Goal: Find contact information: Find contact information

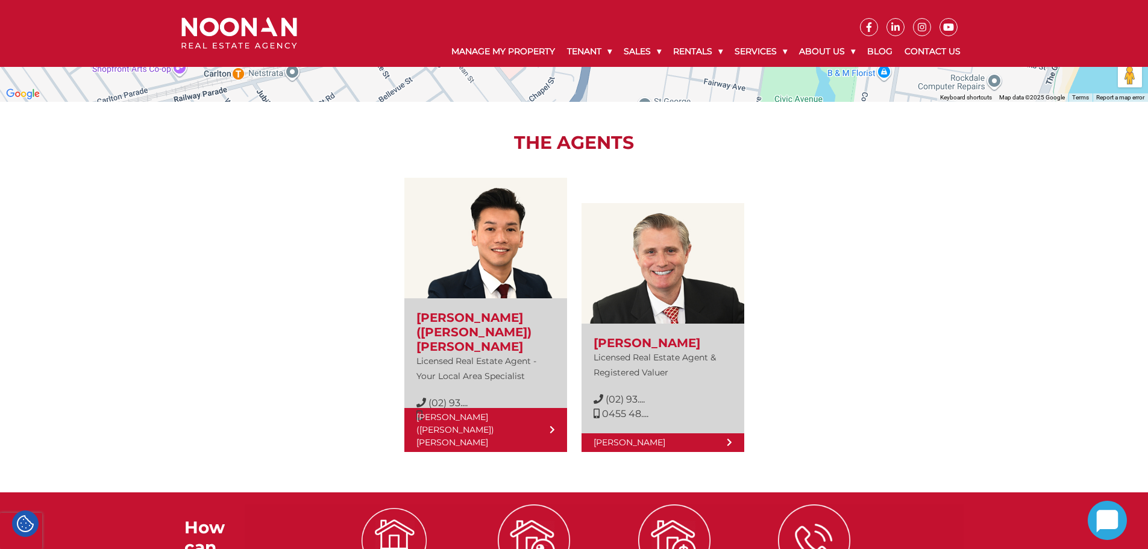
scroll to position [1497, 0]
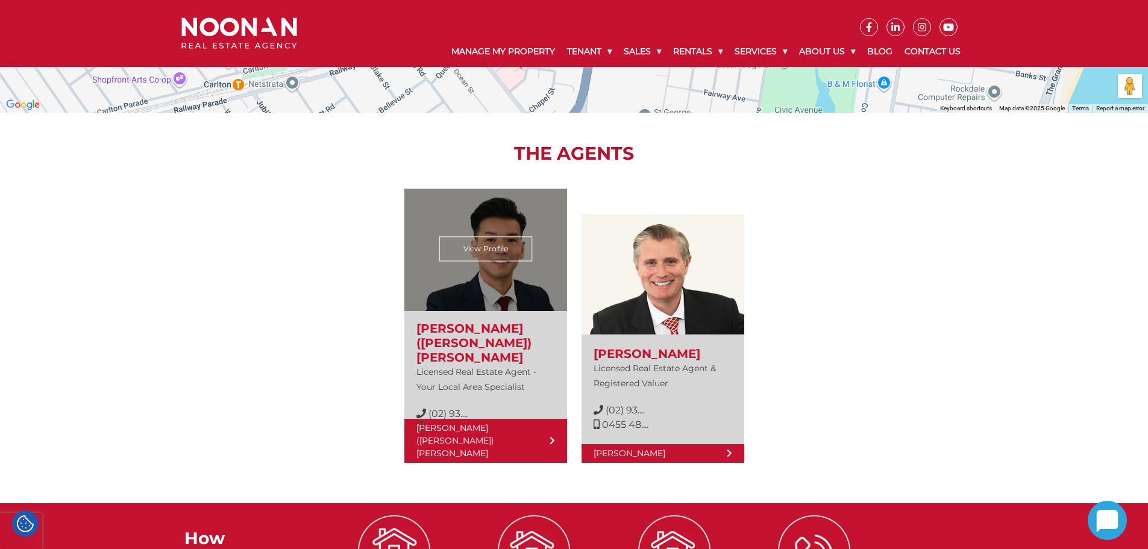
click at [492, 242] on link "View Profile" at bounding box center [485, 248] width 93 height 25
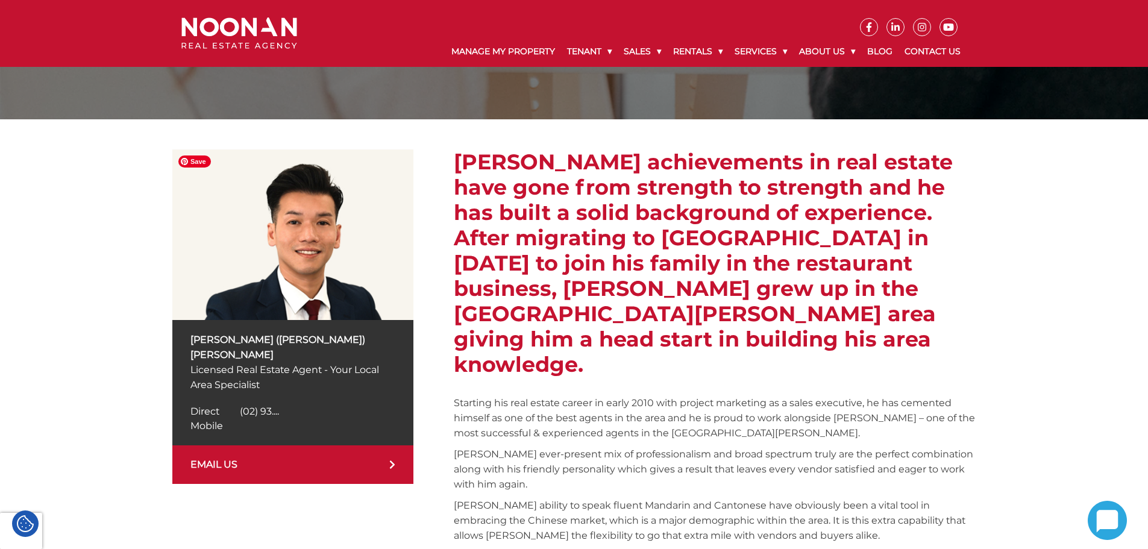
scroll to position [121, 0]
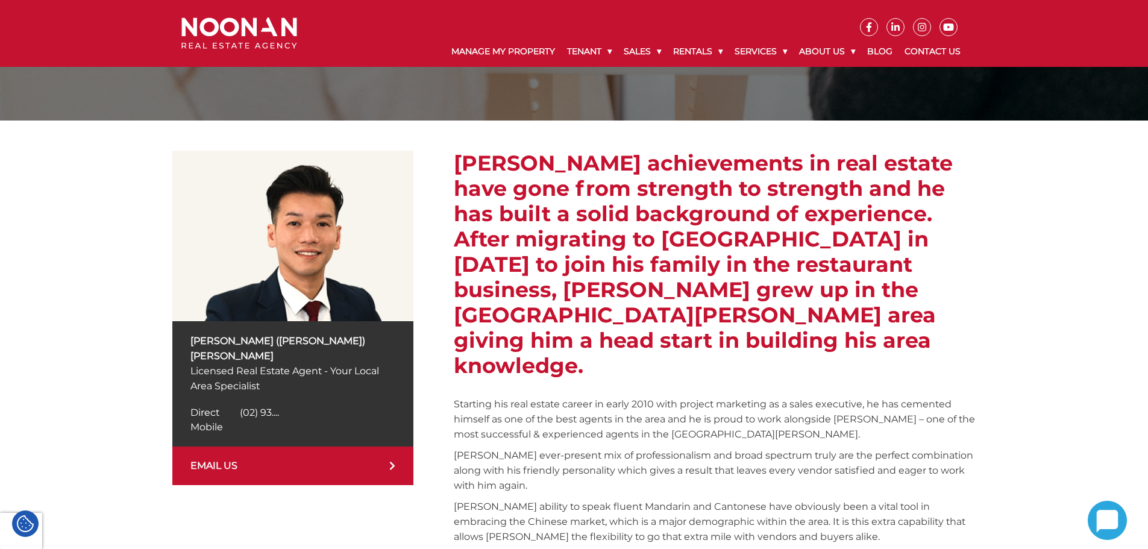
click at [265, 407] on span "(02) 93...." at bounding box center [259, 412] width 39 height 11
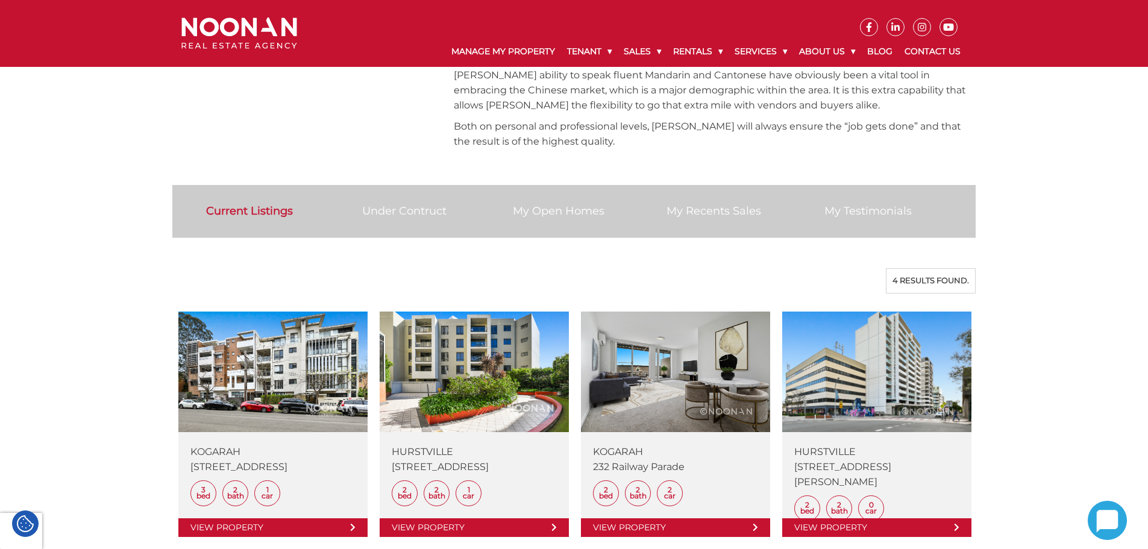
scroll to position [603, 0]
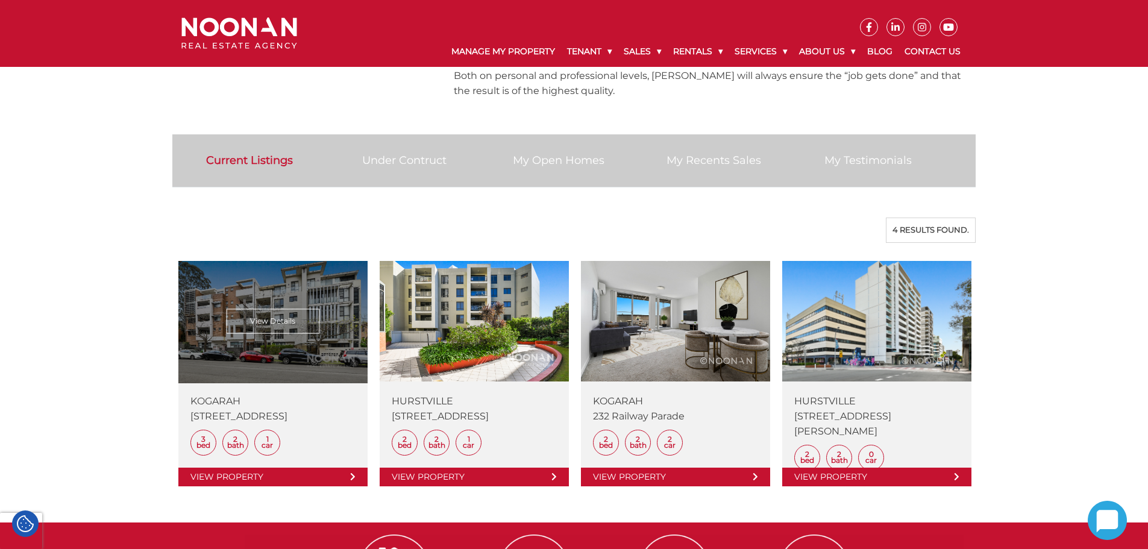
click at [279, 353] on link at bounding box center [272, 373] width 189 height 225
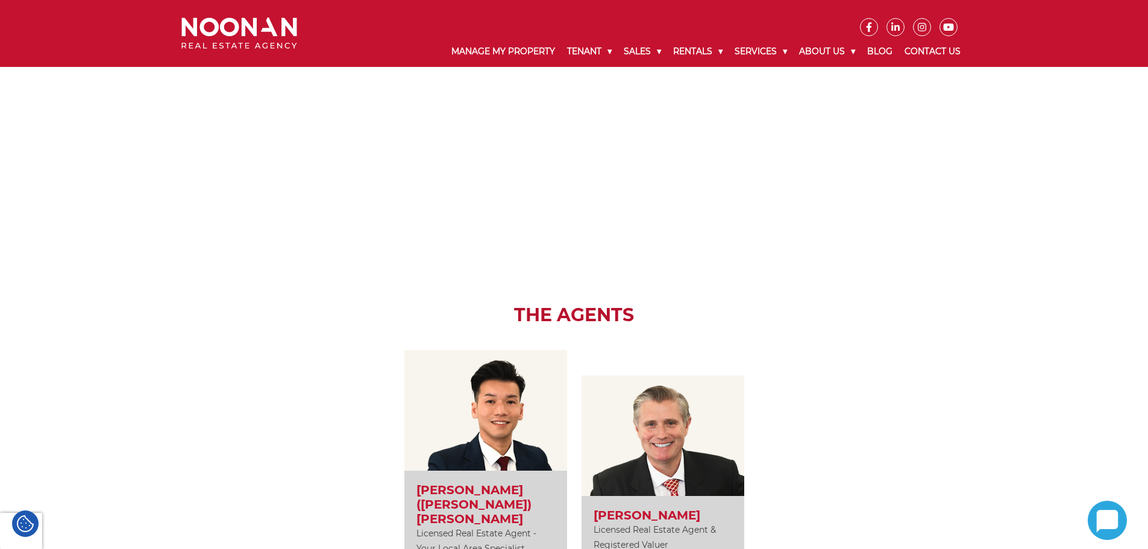
scroll to position [1447, 0]
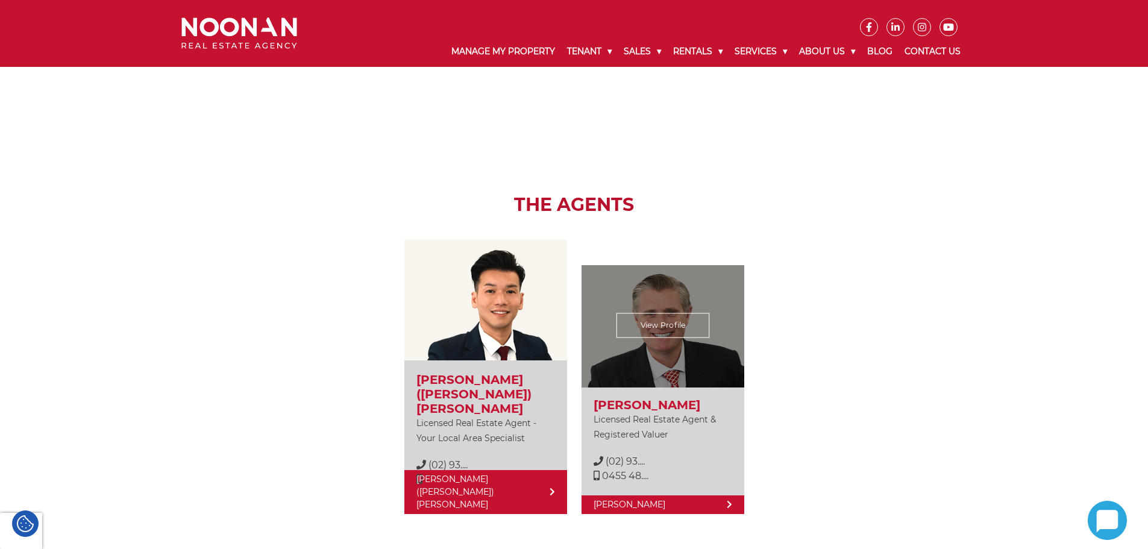
click at [662, 313] on link "View Profile" at bounding box center [662, 325] width 93 height 25
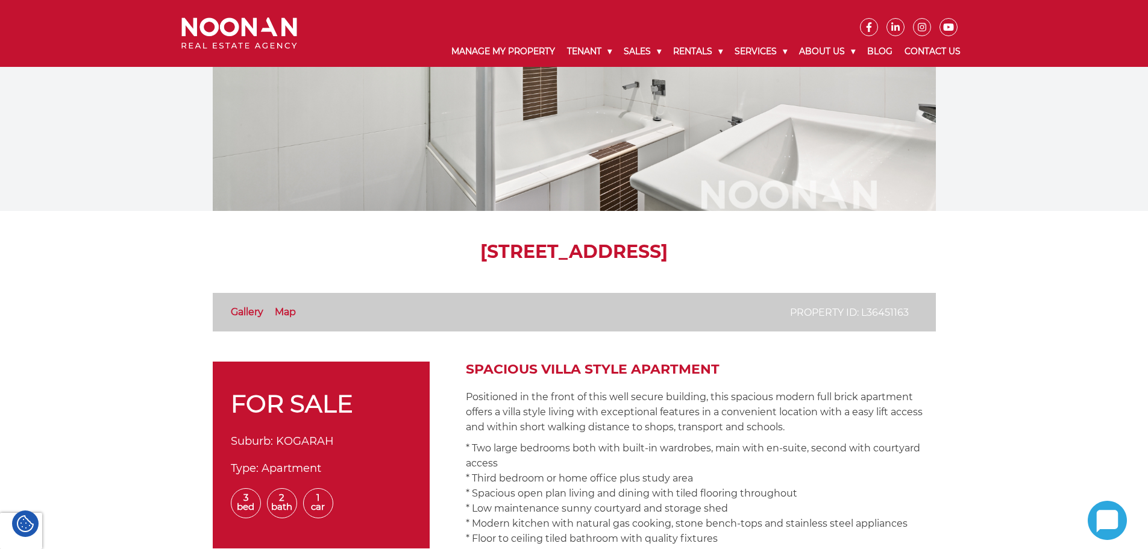
scroll to position [0, 0]
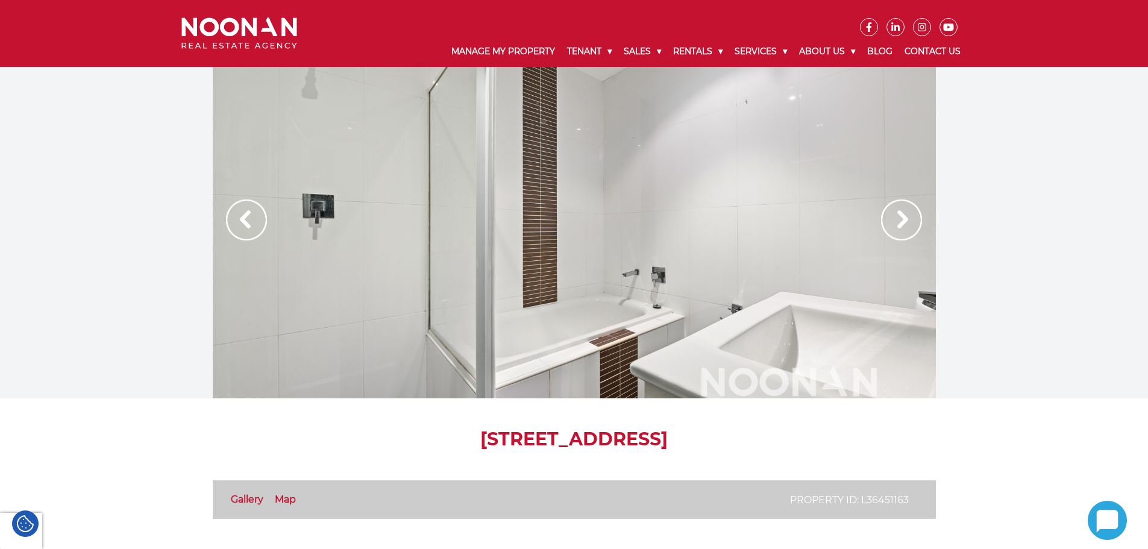
click at [908, 215] on img at bounding box center [901, 220] width 41 height 41
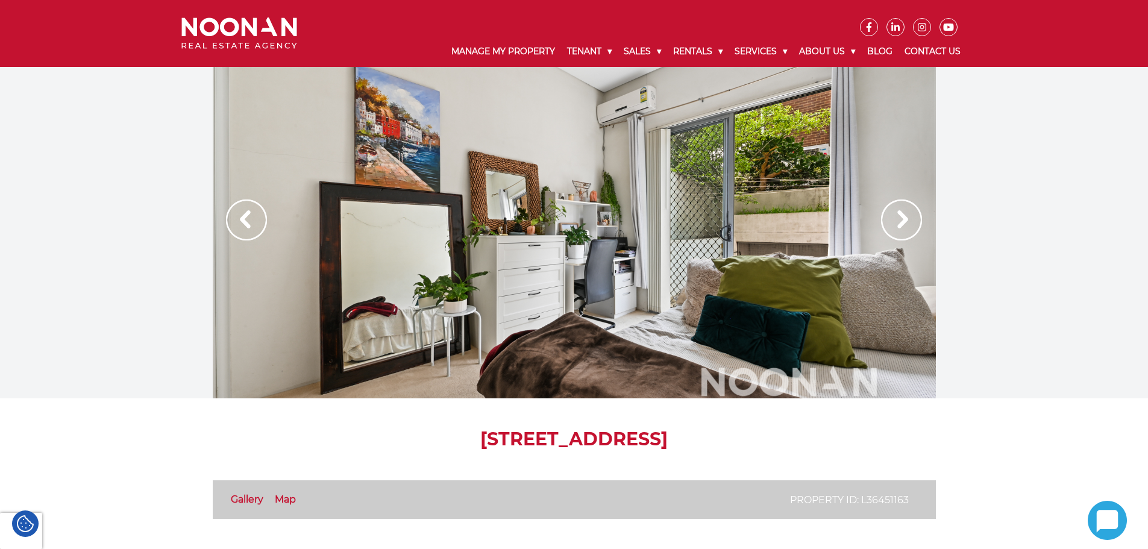
click at [907, 221] on img at bounding box center [901, 220] width 41 height 41
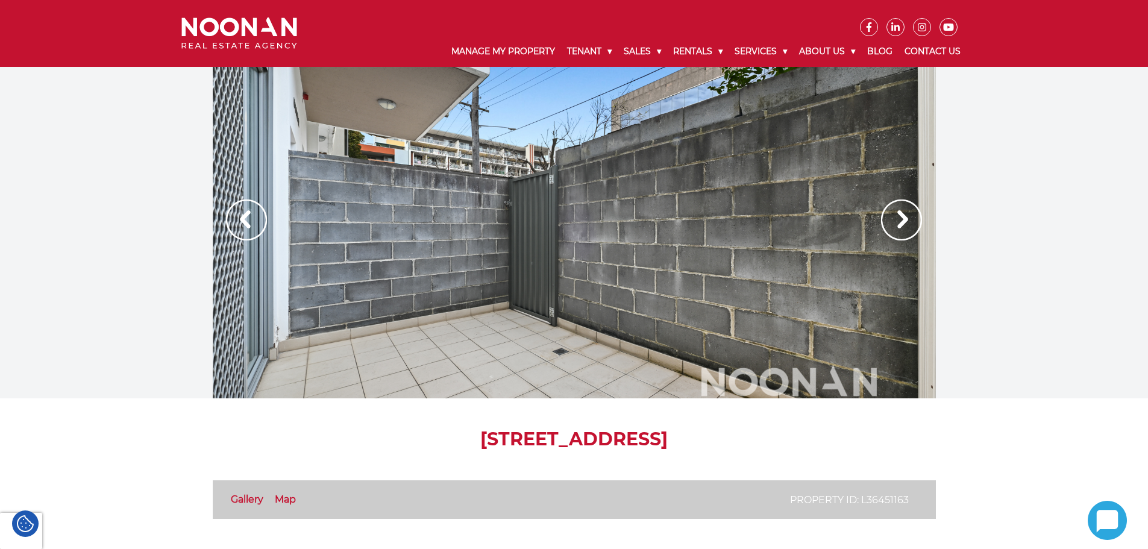
click at [907, 221] on img at bounding box center [901, 220] width 41 height 41
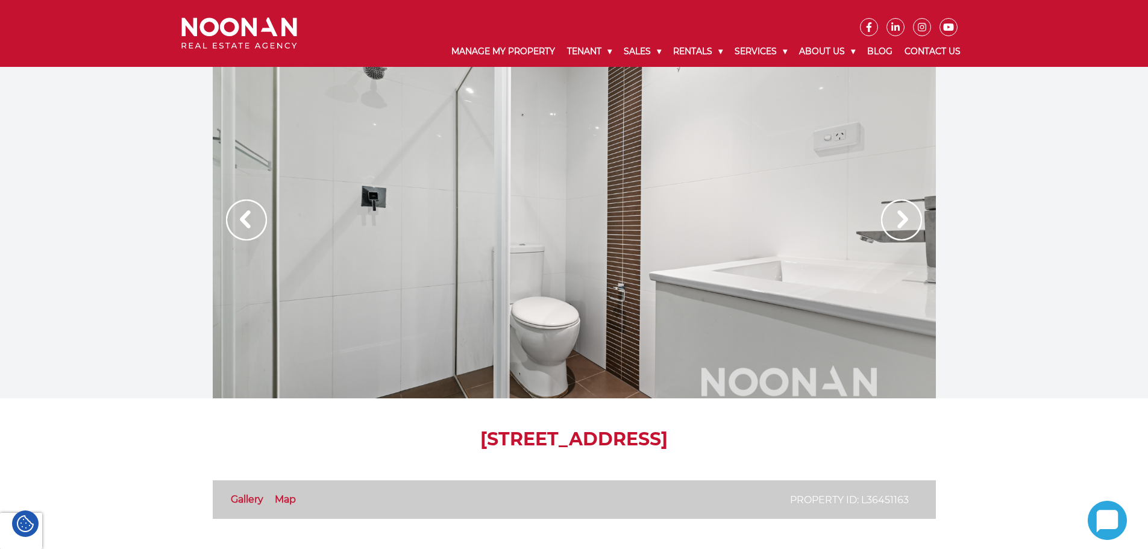
click at [907, 221] on img at bounding box center [901, 220] width 41 height 41
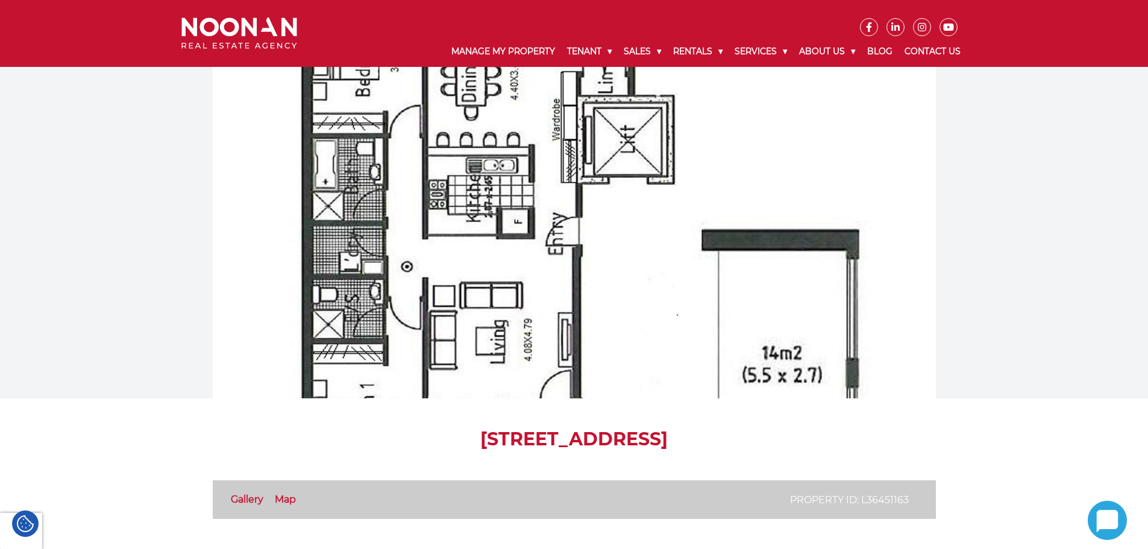
click at [903, 218] on img at bounding box center [901, 220] width 41 height 41
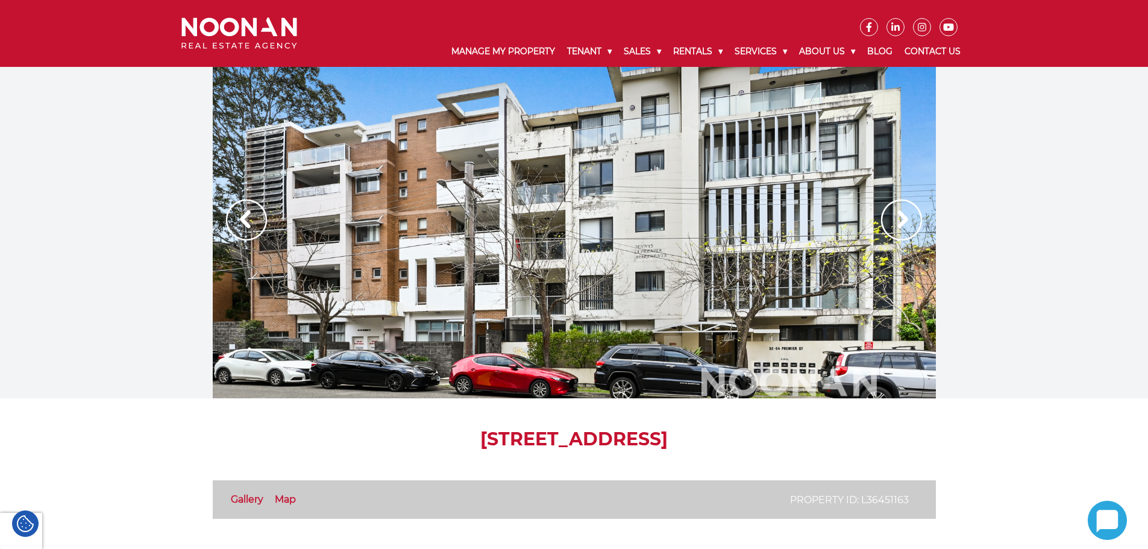
click at [907, 217] on img at bounding box center [901, 220] width 41 height 41
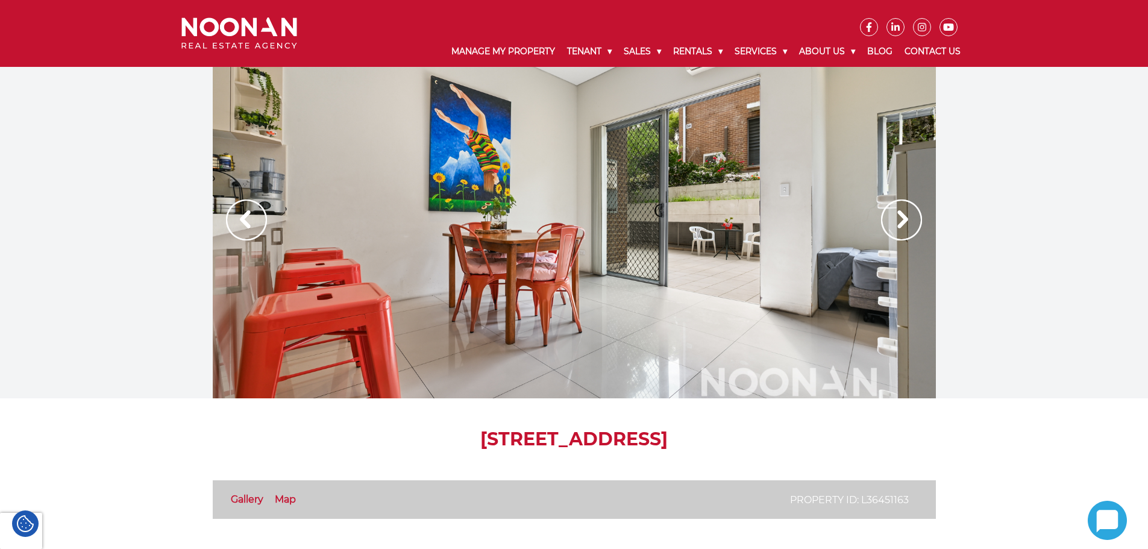
click at [907, 215] on img at bounding box center [901, 220] width 41 height 41
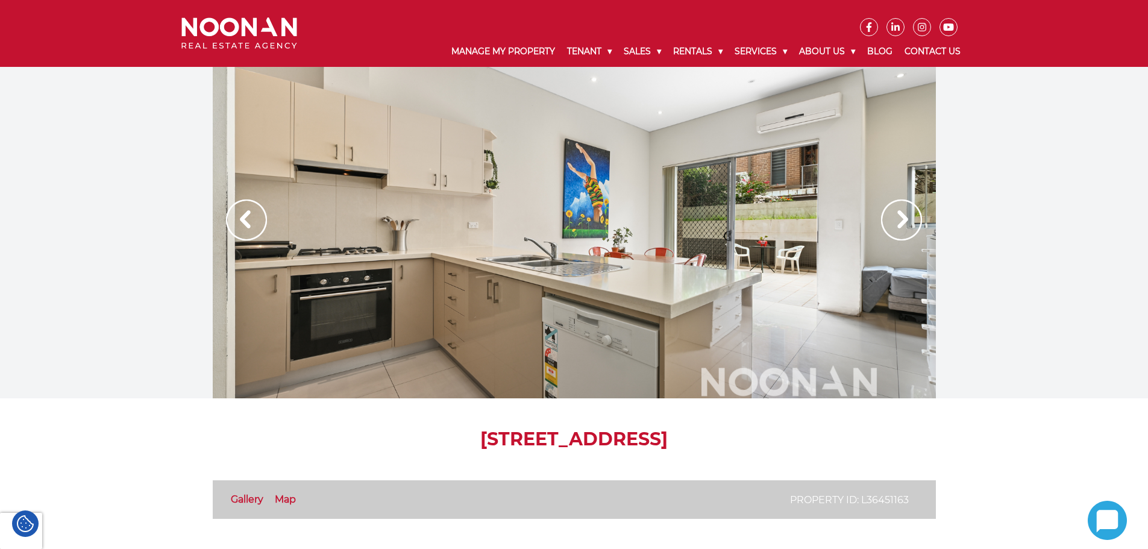
click at [907, 215] on img at bounding box center [901, 220] width 41 height 41
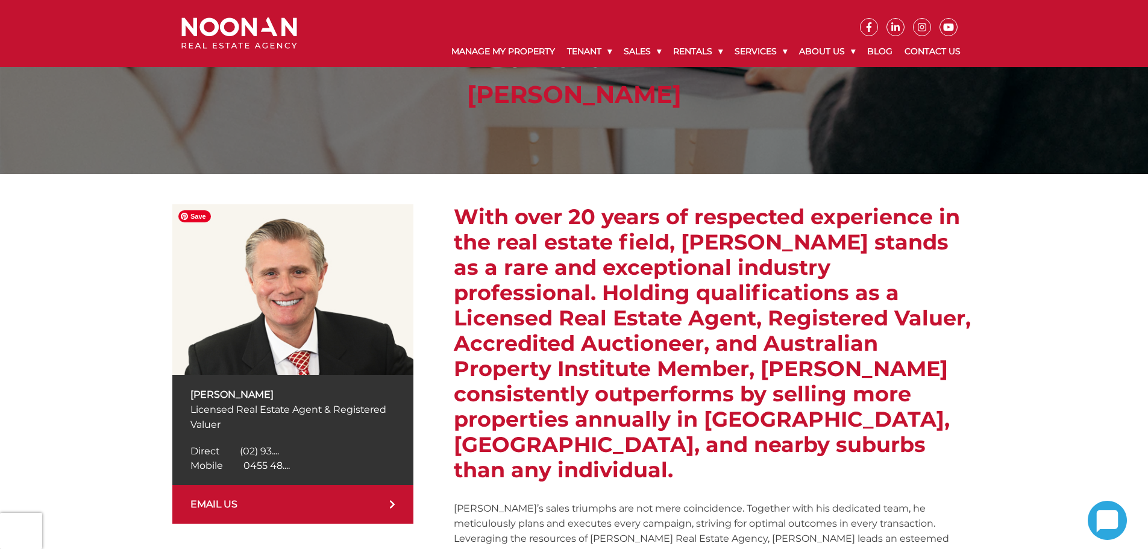
scroll to position [181, 0]
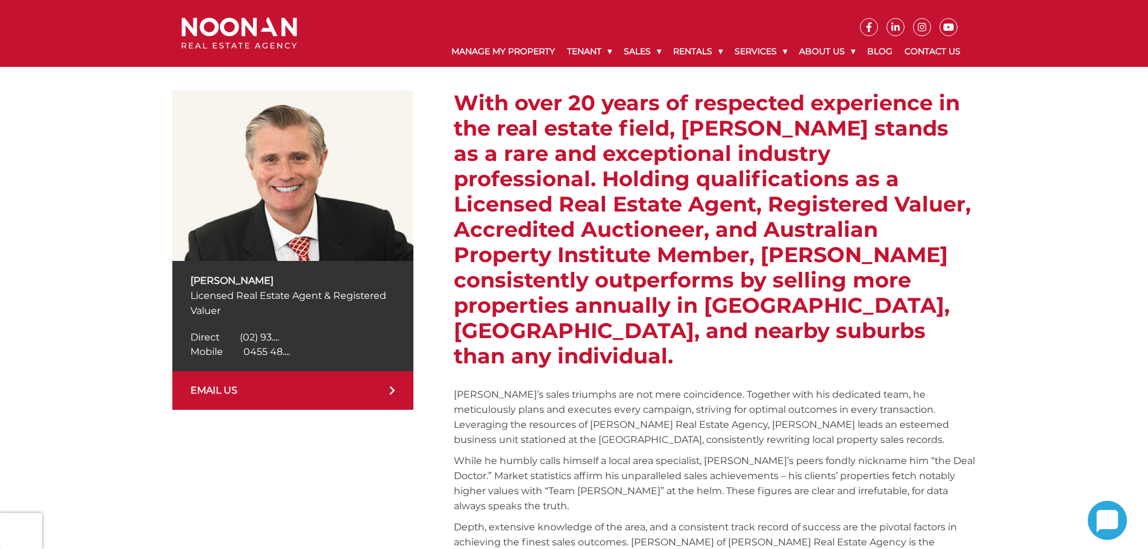
click at [259, 349] on span "0455 48...." at bounding box center [267, 351] width 46 height 11
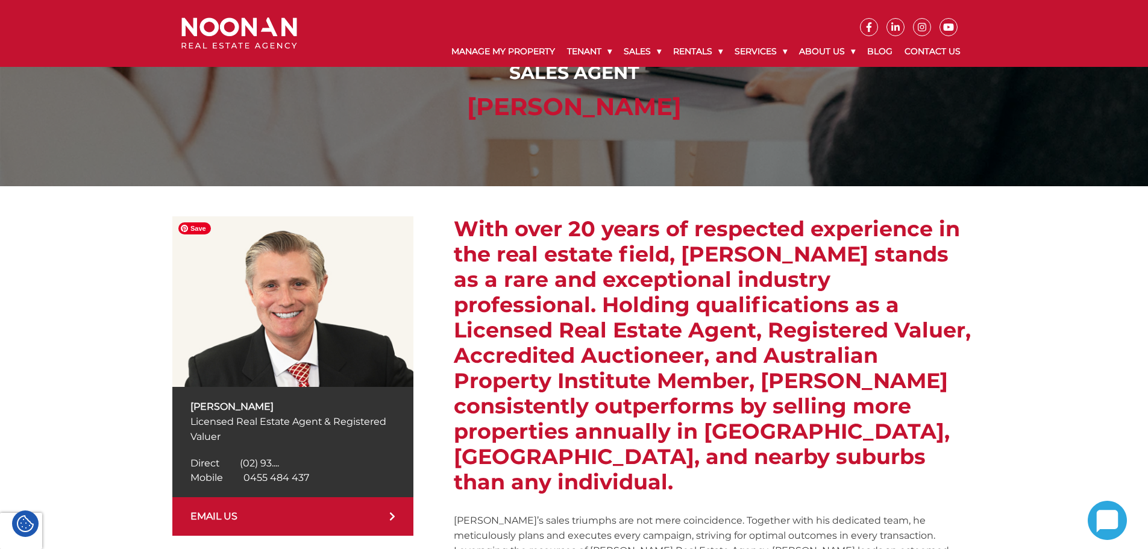
scroll to position [0, 0]
